Goal: Information Seeking & Learning: Learn about a topic

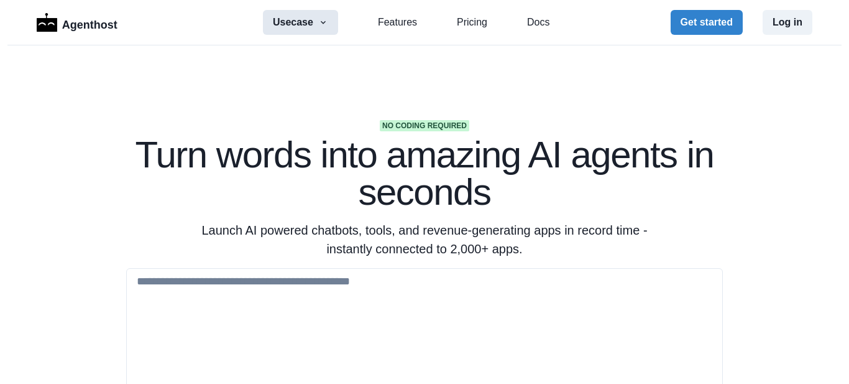
click at [324, 21] on icon "button" at bounding box center [323, 22] width 10 height 10
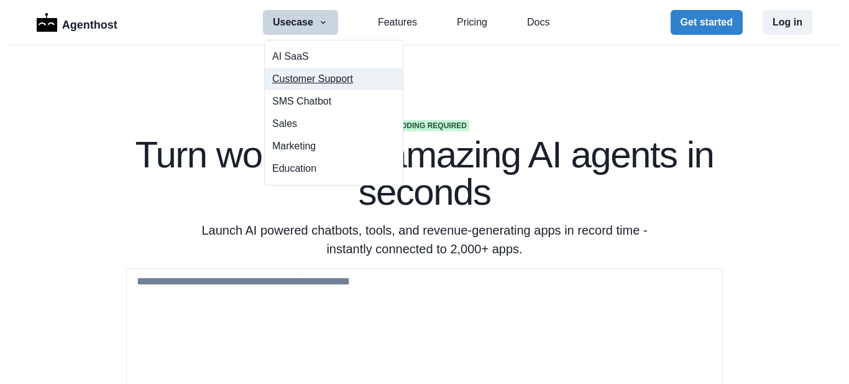
click at [300, 77] on button "Customer Support" at bounding box center [334, 79] width 138 height 22
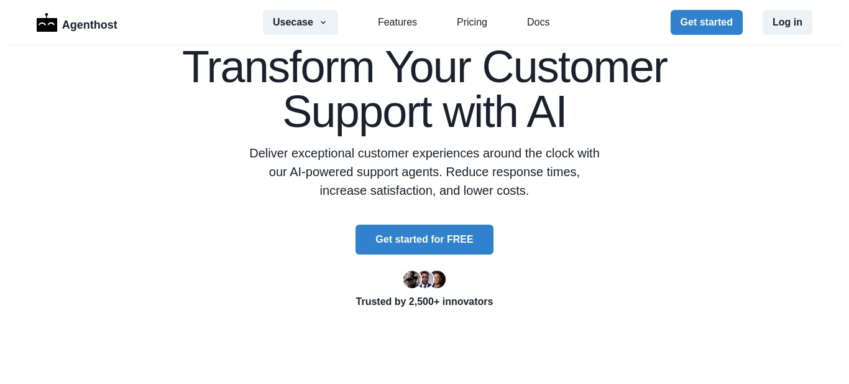
scroll to position [403, 0]
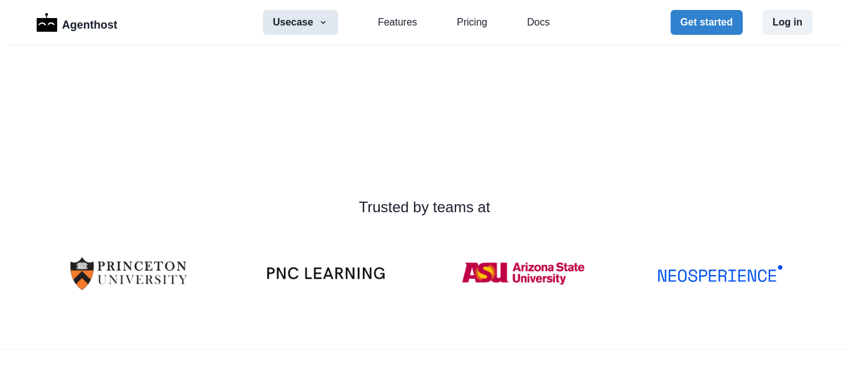
click at [325, 23] on button "Usecase" at bounding box center [300, 22] width 75 height 25
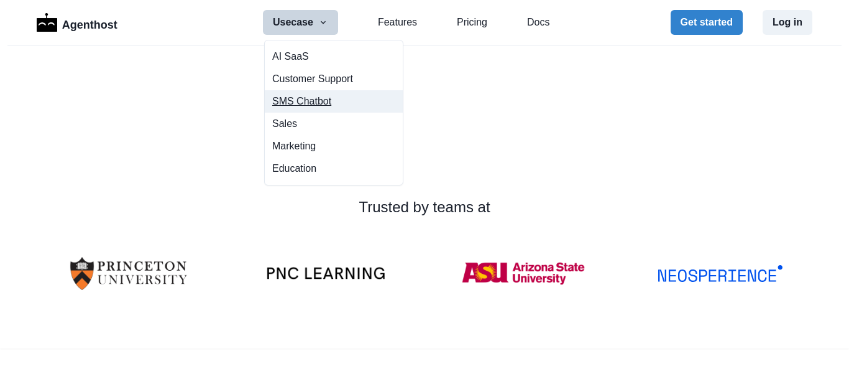
click at [320, 95] on link "SMS Chatbot" at bounding box center [334, 101] width 138 height 22
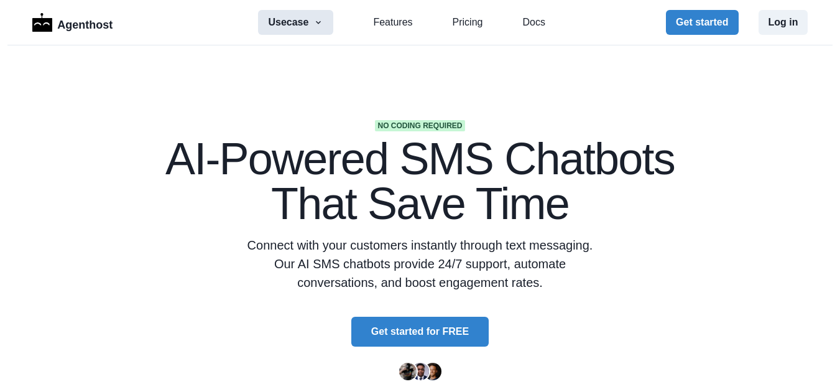
click at [321, 22] on icon "button" at bounding box center [318, 22] width 5 height 3
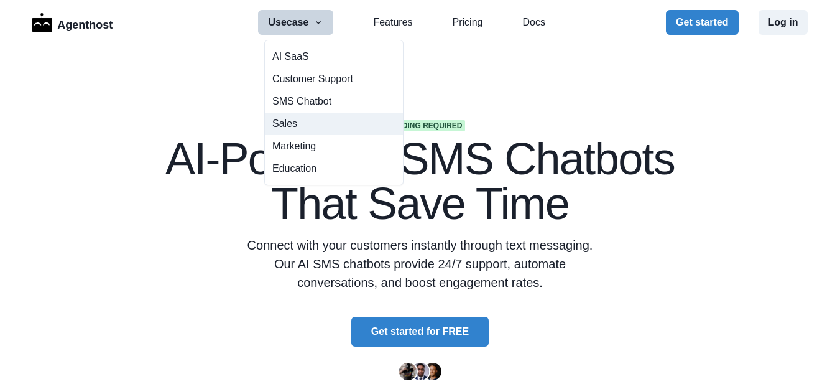
click at [278, 121] on button "Sales" at bounding box center [334, 124] width 138 height 22
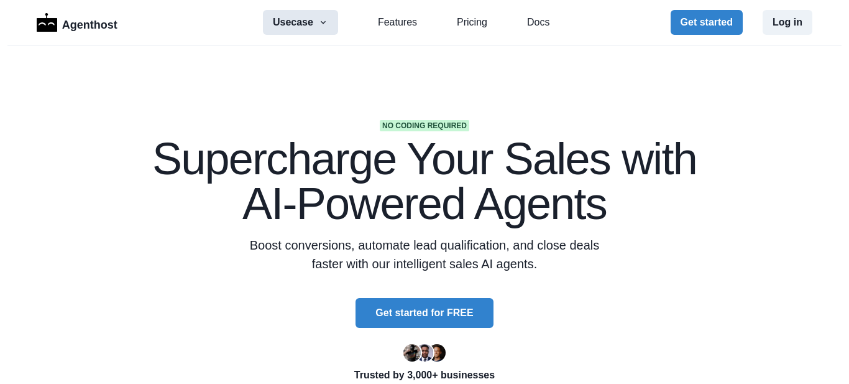
click at [321, 19] on icon "button" at bounding box center [323, 22] width 10 height 10
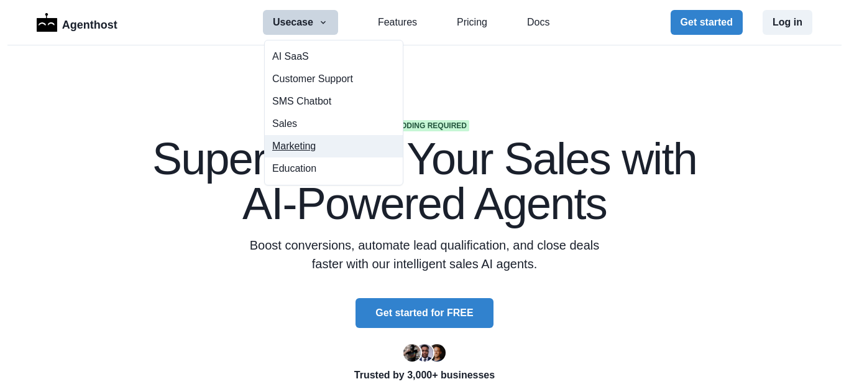
click at [288, 139] on button "Marketing" at bounding box center [334, 146] width 138 height 22
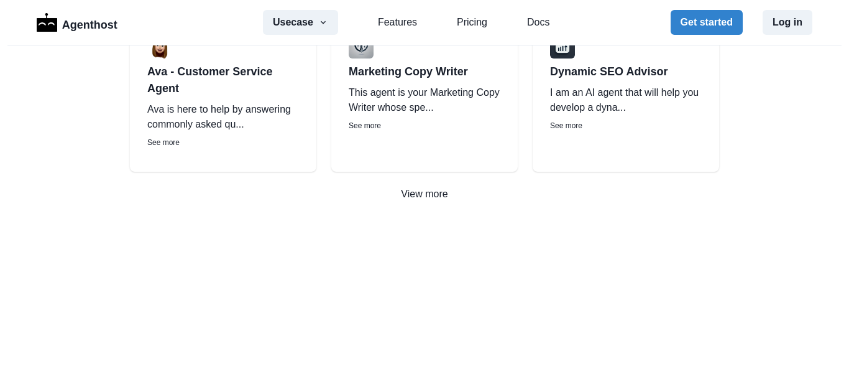
scroll to position [2254, 0]
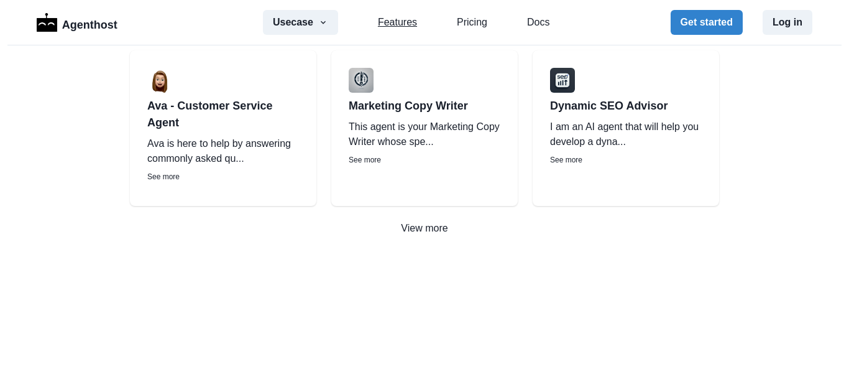
click at [385, 22] on link "Features" at bounding box center [397, 22] width 39 height 15
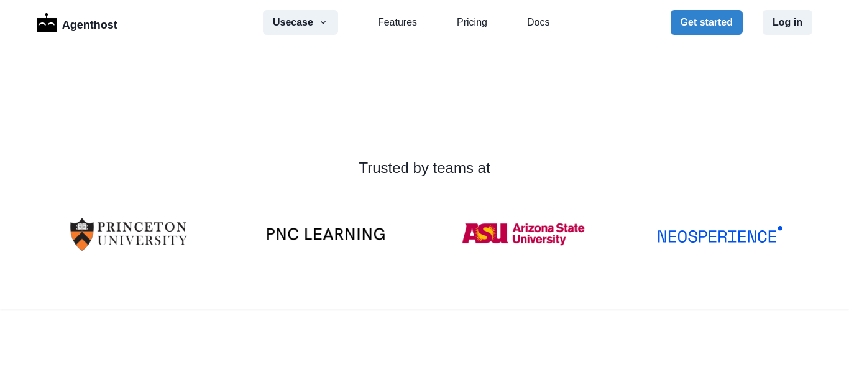
scroll to position [381, 0]
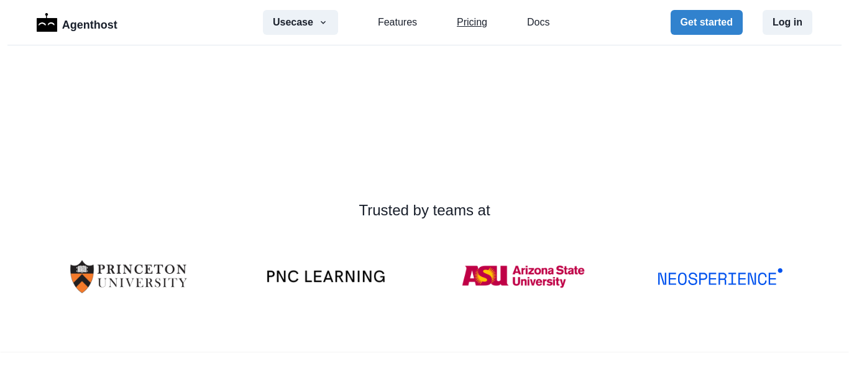
click at [473, 22] on link "Pricing" at bounding box center [472, 22] width 30 height 15
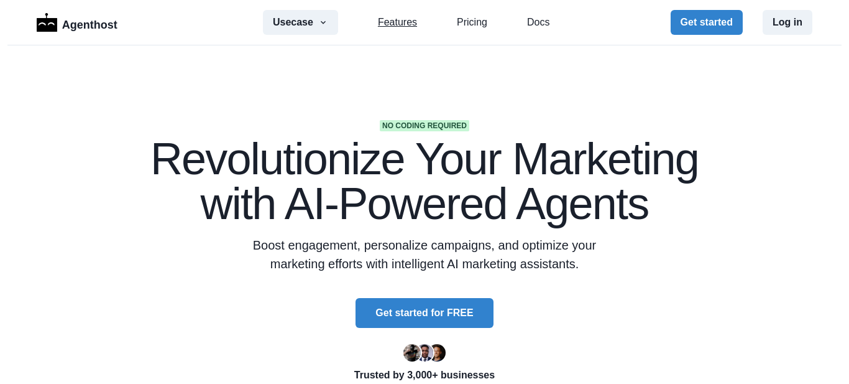
click at [399, 21] on link "Features" at bounding box center [397, 22] width 39 height 15
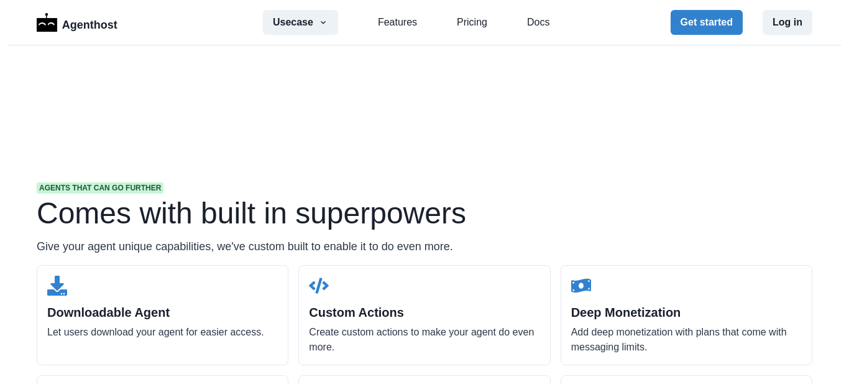
scroll to position [1466, 0]
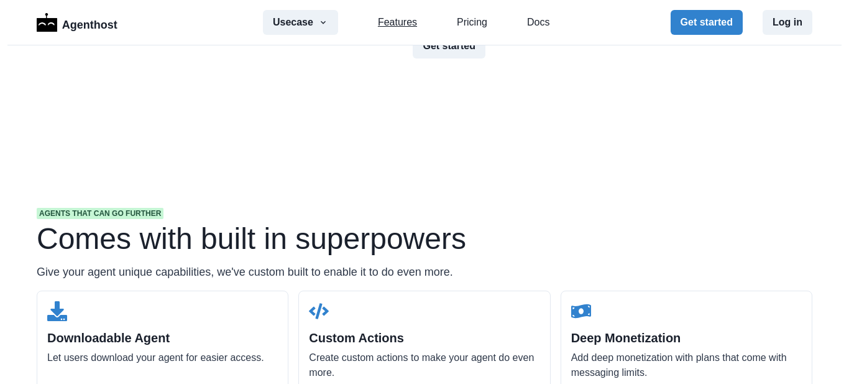
click at [394, 20] on link "Features" at bounding box center [397, 22] width 39 height 15
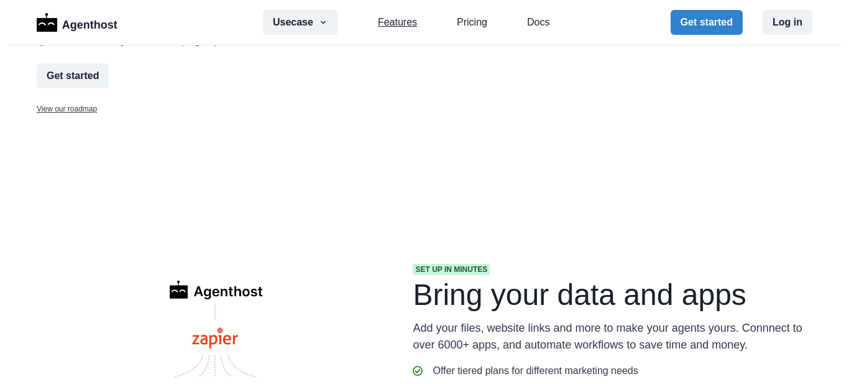
scroll to position [1025, 0]
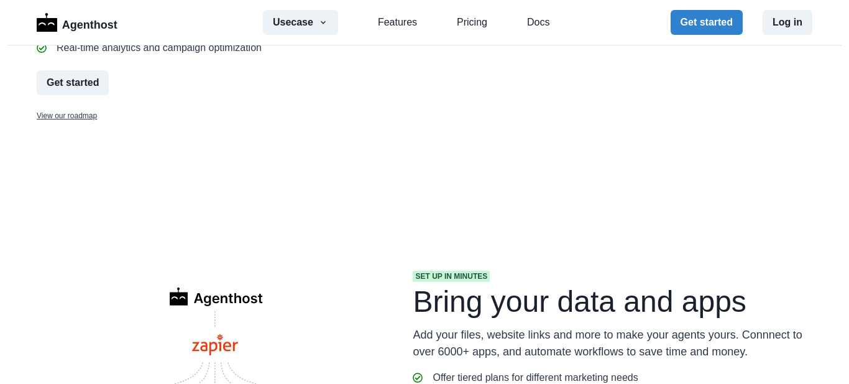
click at [543, 26] on div "Agenthost Usecase AI SaaS Customer Support SMS Chatbot Sales Marketing Educatio…" at bounding box center [425, 22] width 776 height 25
click at [535, 25] on link "Docs" at bounding box center [538, 22] width 22 height 15
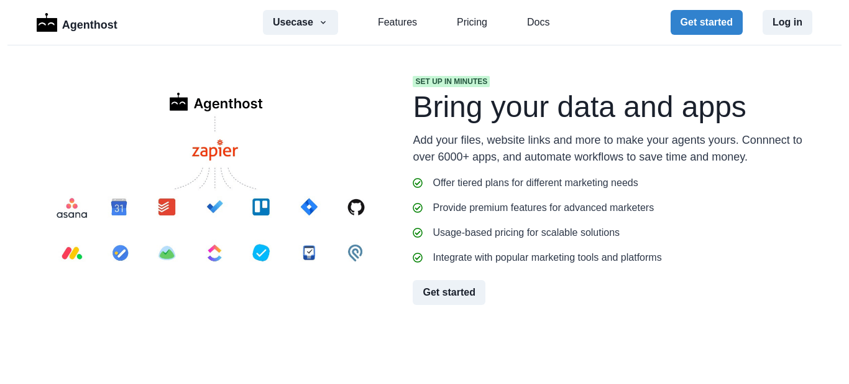
scroll to position [1254, 0]
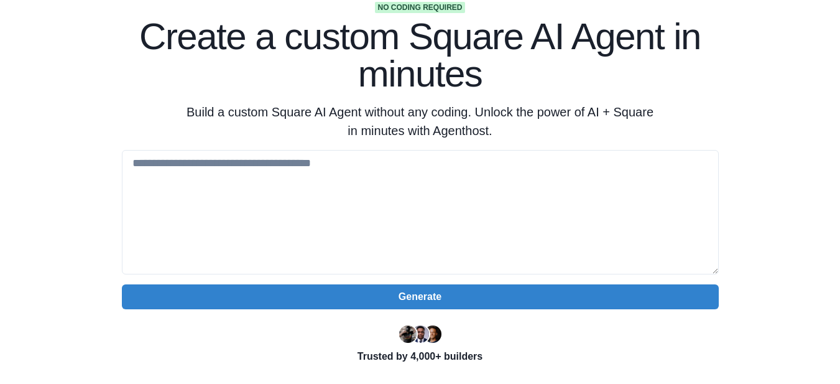
scroll to position [126, 0]
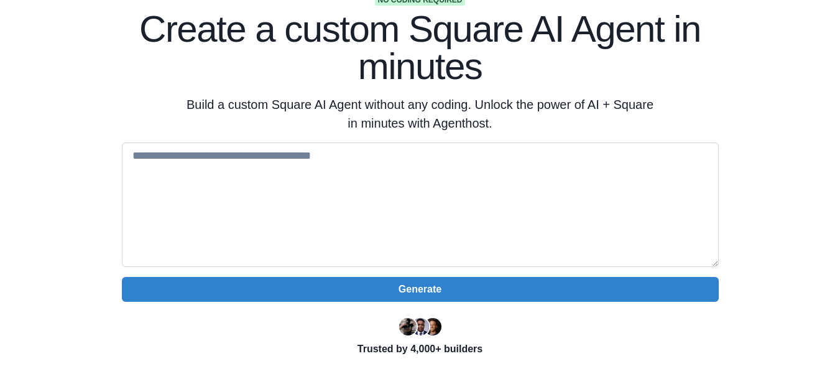
click at [154, 165] on textarea at bounding box center [420, 204] width 597 height 124
type textarea "**********"
